Goal: Task Accomplishment & Management: Use online tool/utility

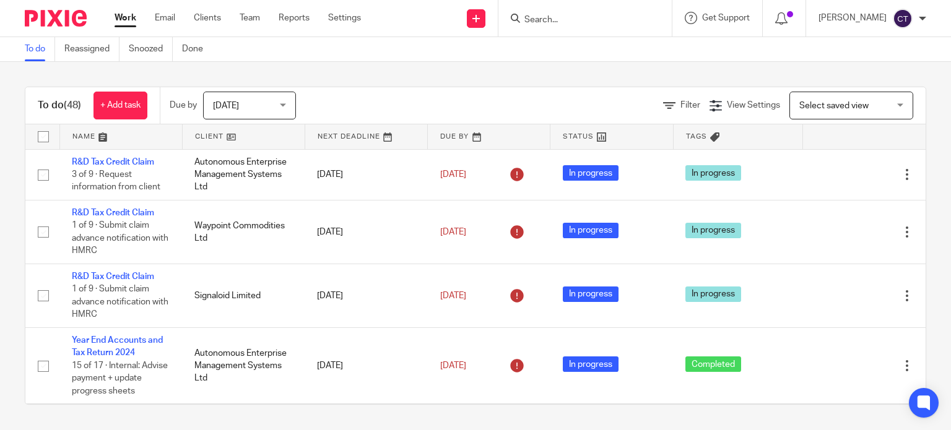
click at [551, 11] on form at bounding box center [589, 18] width 132 height 15
click at [535, 19] on input "Search" at bounding box center [578, 20] width 111 height 11
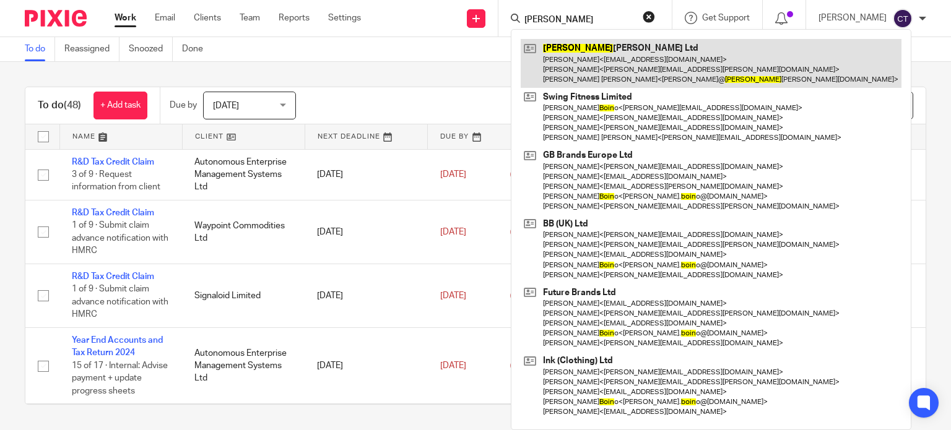
type input "[PERSON_NAME]"
click at [575, 76] on link at bounding box center [711, 63] width 381 height 49
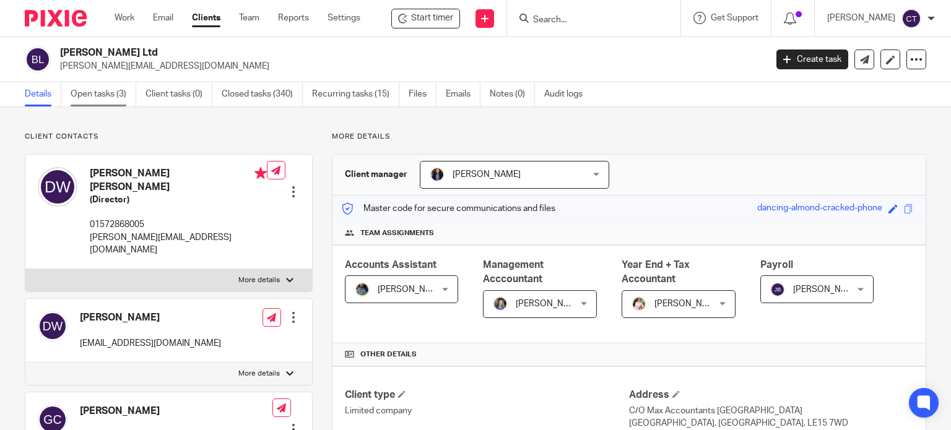
click at [87, 94] on link "Open tasks (3)" at bounding box center [104, 94] width 66 height 24
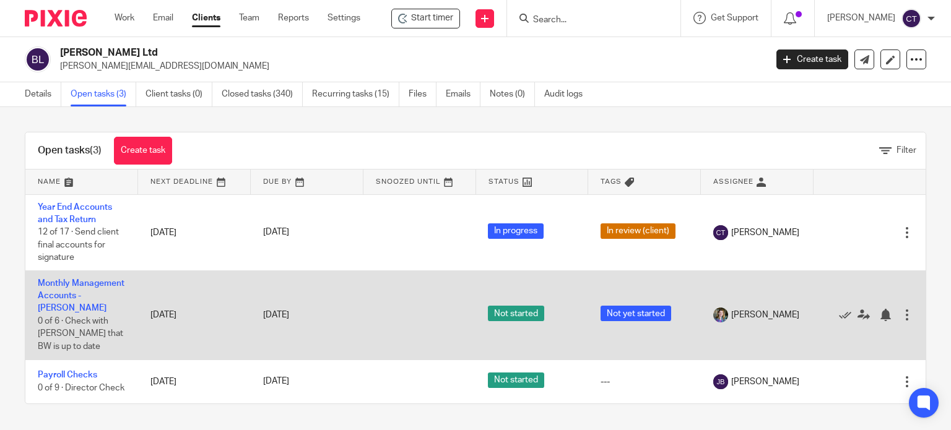
scroll to position [19, 0]
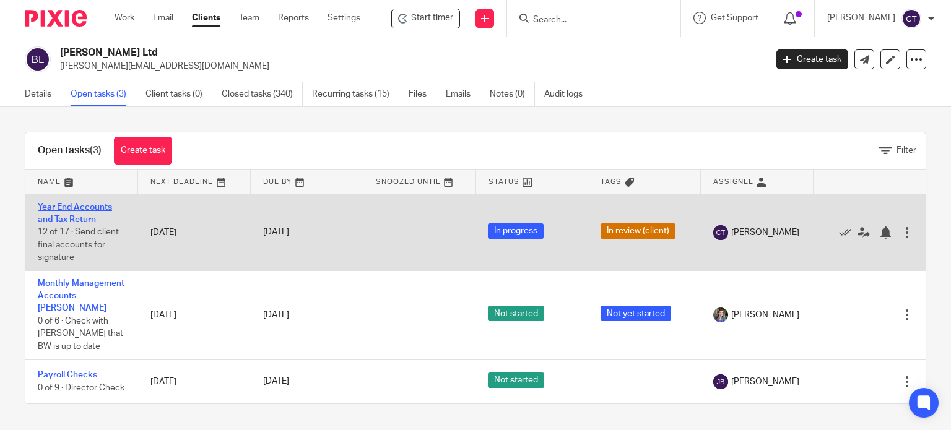
click at [90, 203] on link "Year End Accounts and Tax Return" at bounding box center [75, 213] width 74 height 21
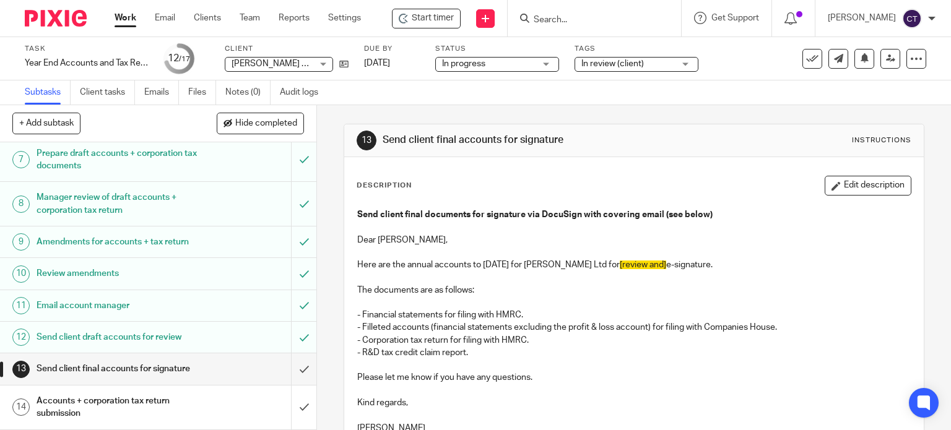
scroll to position [248, 0]
click at [416, 12] on span "Start timer" at bounding box center [433, 18] width 42 height 13
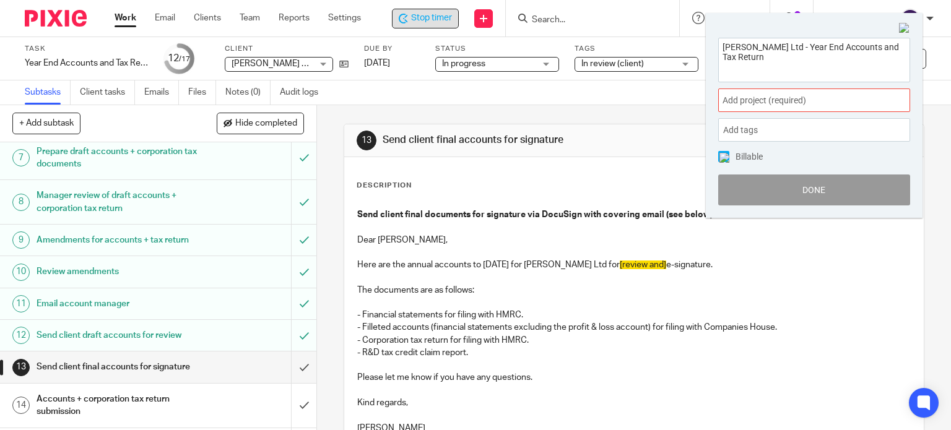
click at [759, 94] on span "Add project (required) :" at bounding box center [801, 100] width 156 height 13
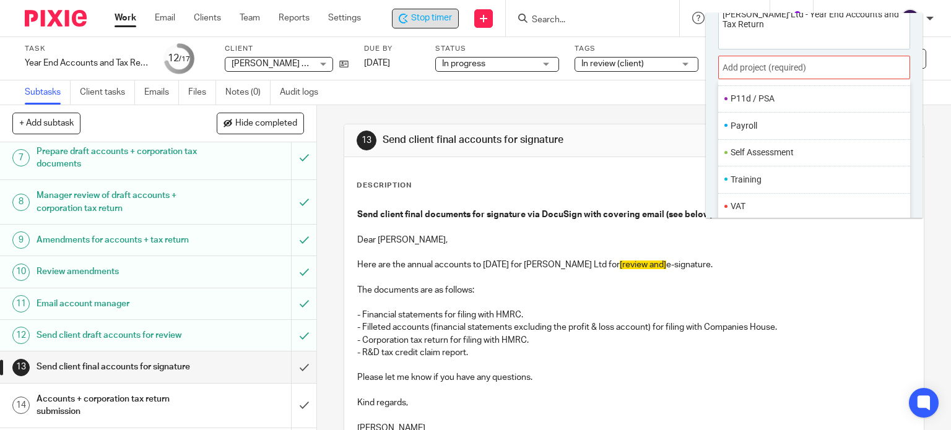
scroll to position [61, 0]
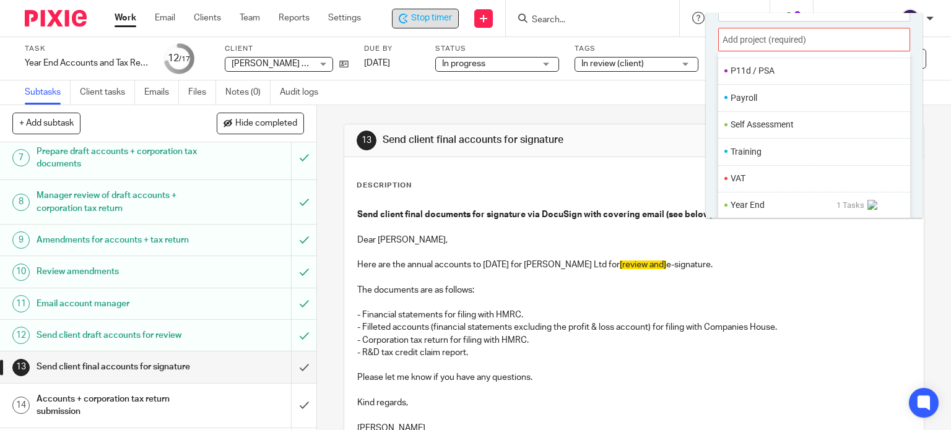
click at [754, 206] on li "Year End" at bounding box center [784, 205] width 106 height 13
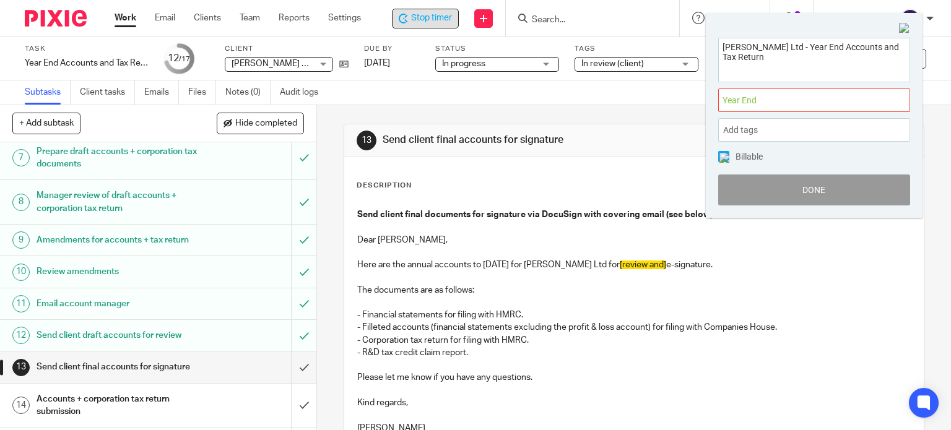
scroll to position [0, 0]
